Goal: Navigation & Orientation: Understand site structure

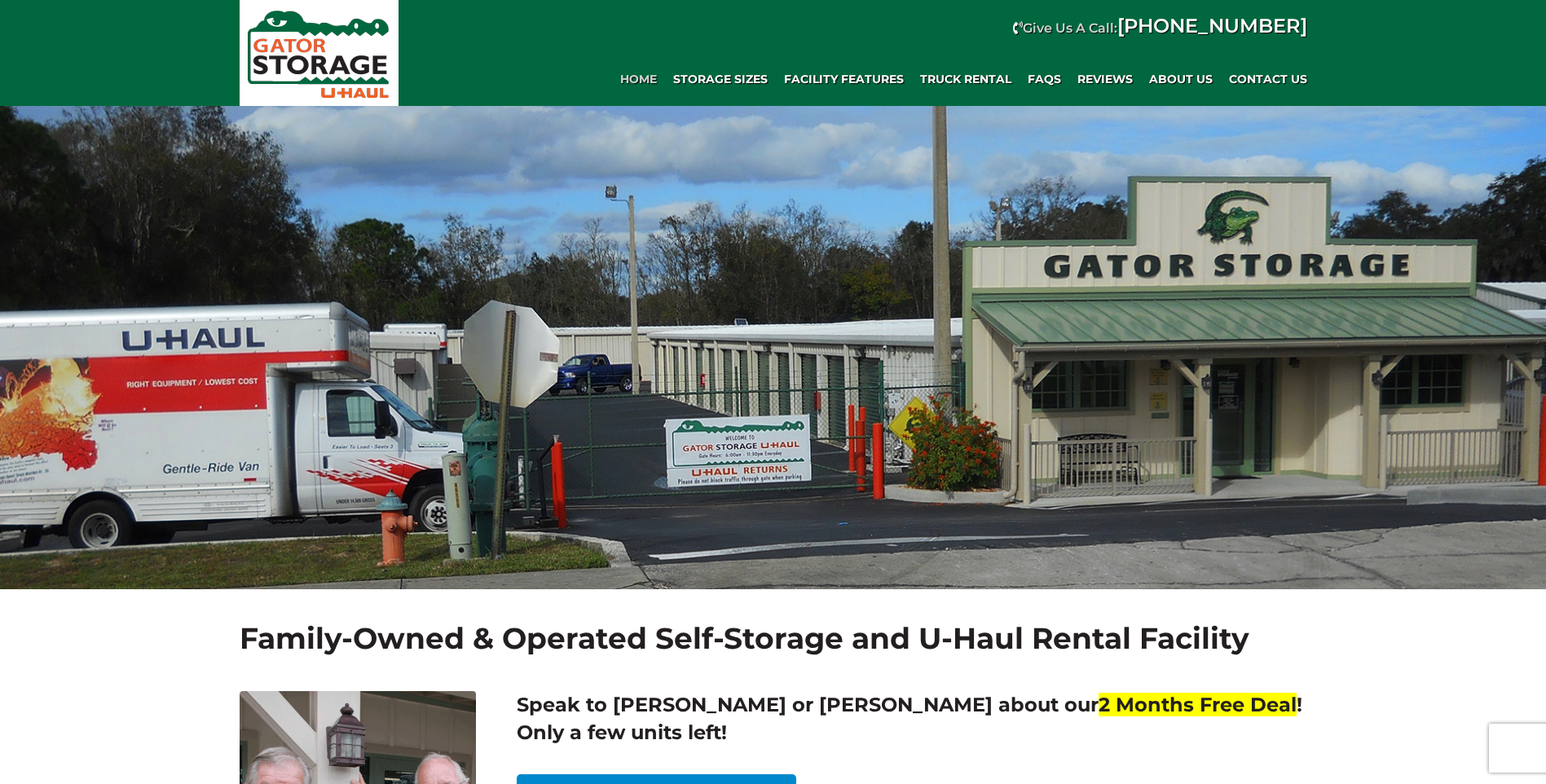
click at [643, 78] on span "Home" at bounding box center [638, 80] width 36 height 14
click at [1194, 79] on span "About Us" at bounding box center [1180, 80] width 63 height 14
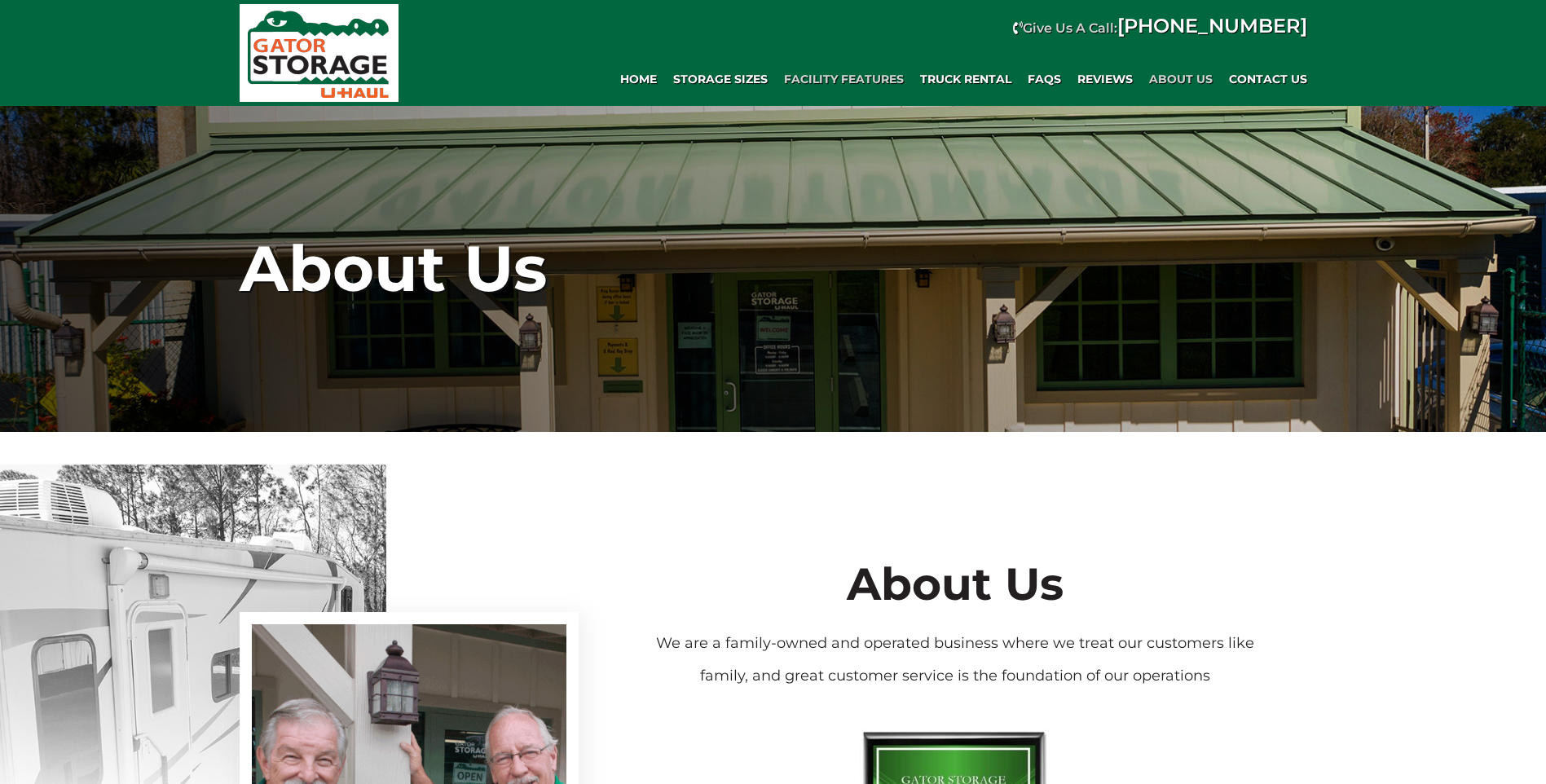
click at [836, 79] on span "Facility Features" at bounding box center [844, 80] width 120 height 14
